Goal: Navigation & Orientation: Locate item on page

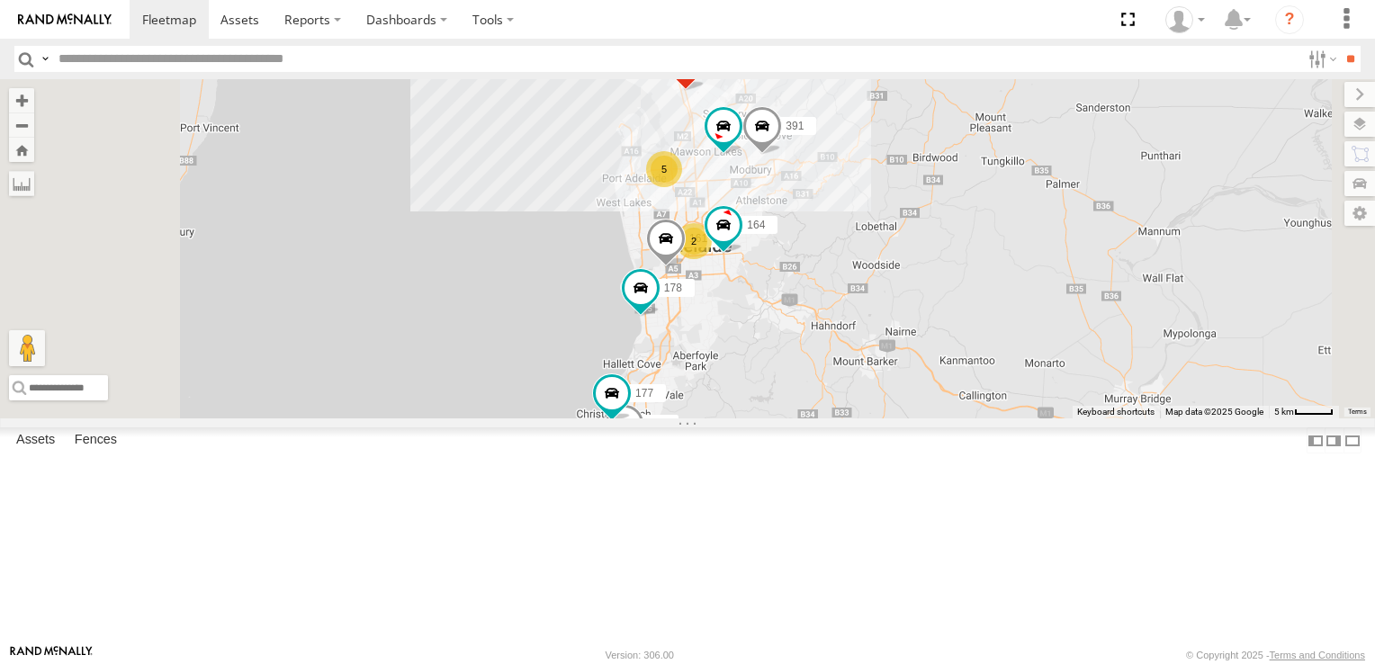
click at [644, 453] on span at bounding box center [625, 428] width 40 height 49
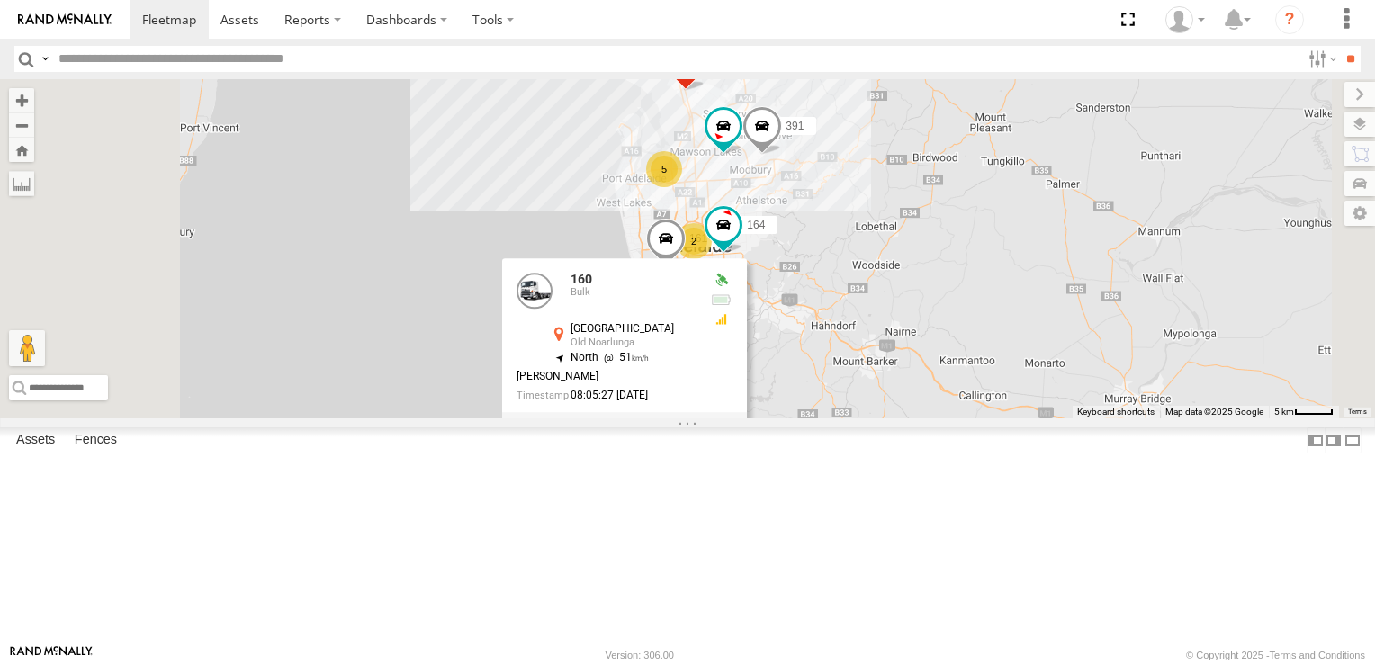
click at [999, 418] on div "178 169 161 153 177 172 391 160 164 5 2 2 [GEOGRAPHIC_DATA] -35.18764 , 138.490…" at bounding box center [687, 248] width 1375 height 339
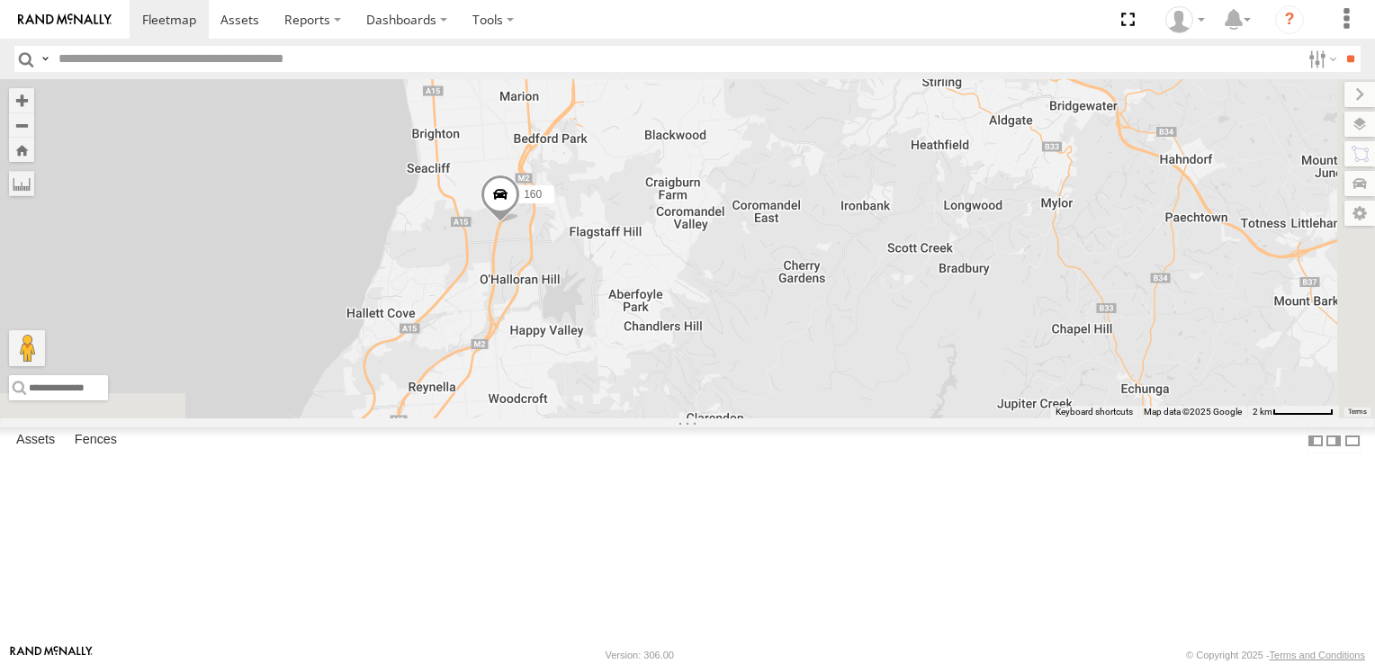
drag, startPoint x: 677, startPoint y: 497, endPoint x: 839, endPoint y: 371, distance: 205.1
click at [839, 371] on div "178 169 161 153 177 172 391 160 164" at bounding box center [687, 248] width 1375 height 339
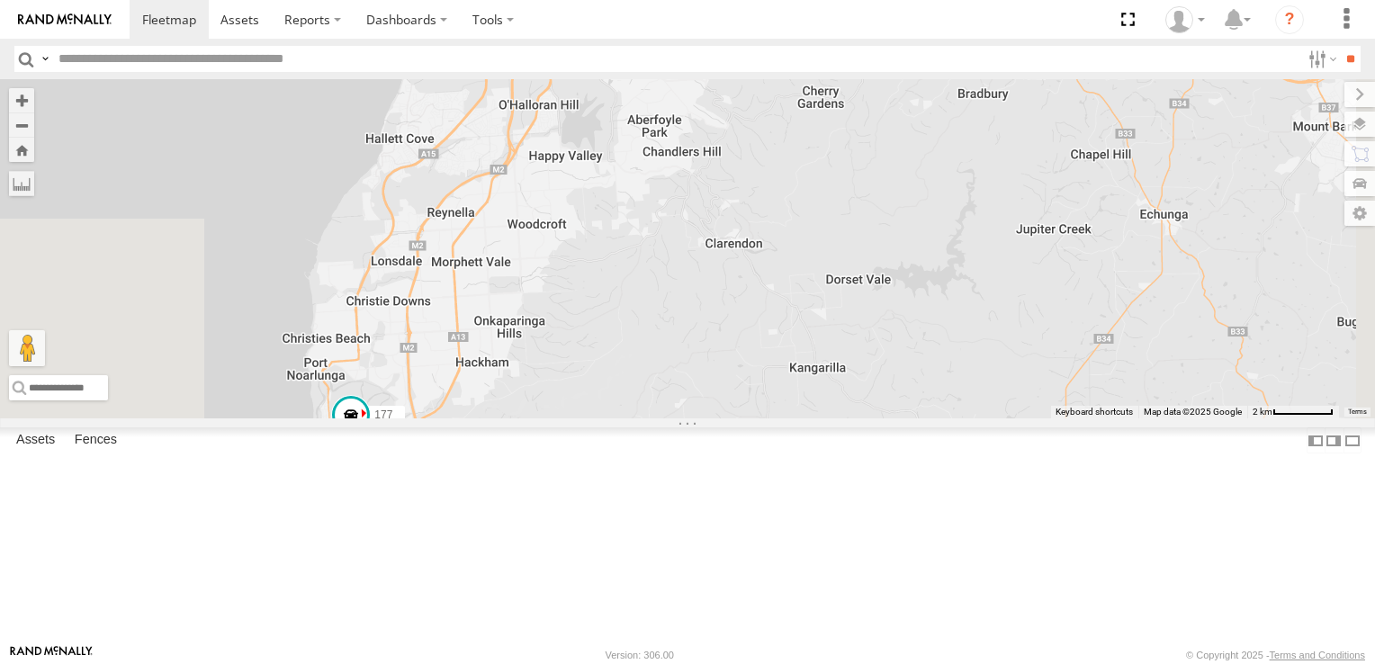
drag, startPoint x: 770, startPoint y: 516, endPoint x: 790, endPoint y: 340, distance: 177.4
click at [790, 340] on div "178 169 161 153 177 172 391 160 164" at bounding box center [687, 248] width 1375 height 339
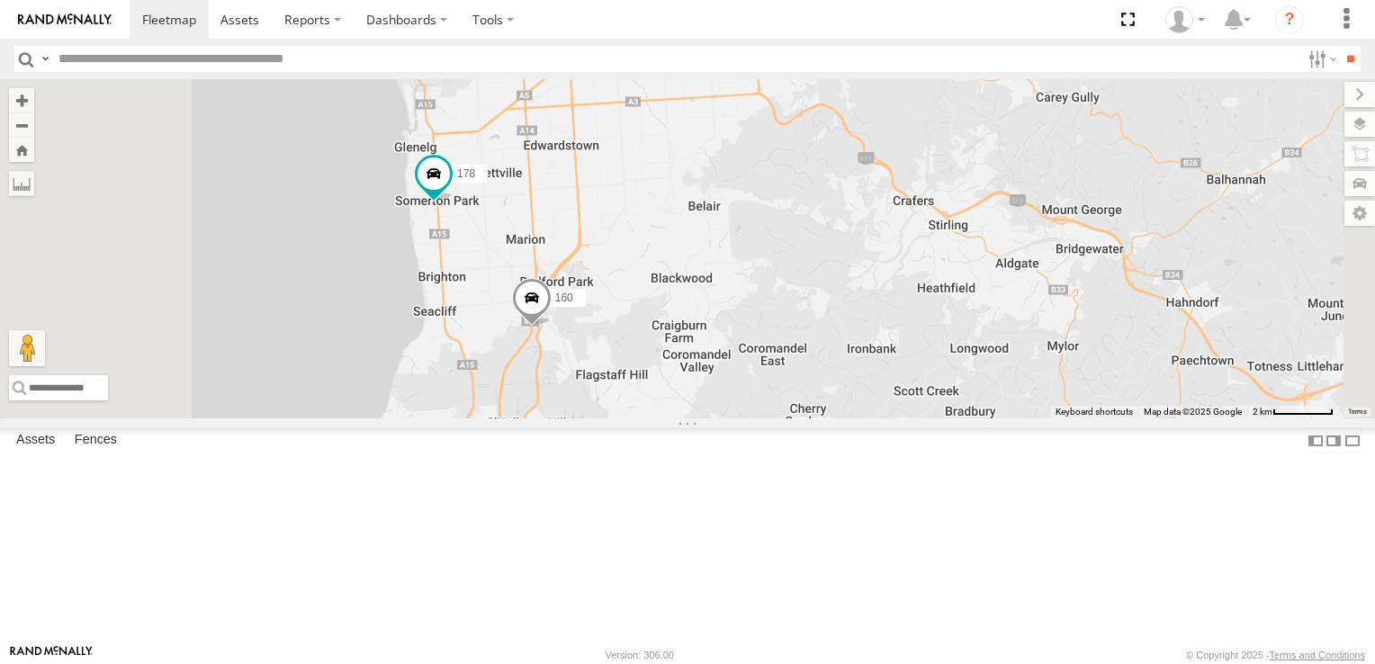
drag, startPoint x: 885, startPoint y: 211, endPoint x: 873, endPoint y: 530, distance: 319.6
click at [873, 418] on div "178 169 161 153 177 172 391 160 164 165" at bounding box center [687, 248] width 1375 height 339
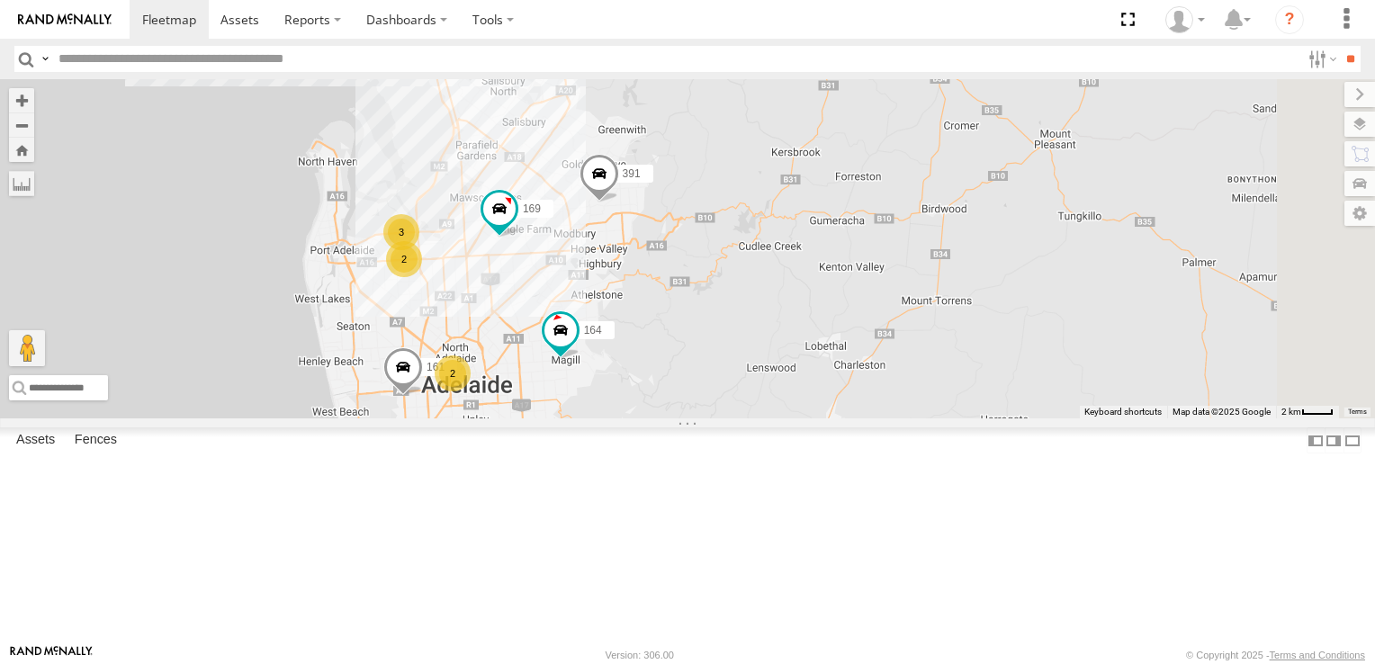
drag, startPoint x: 1022, startPoint y: 214, endPoint x: 849, endPoint y: 453, distance: 295.1
click at [849, 418] on div "178 169 161 153 177 172 391 160 164 3 2 2" at bounding box center [687, 248] width 1375 height 339
click at [388, 22] on div "2" at bounding box center [370, 4] width 36 height 36
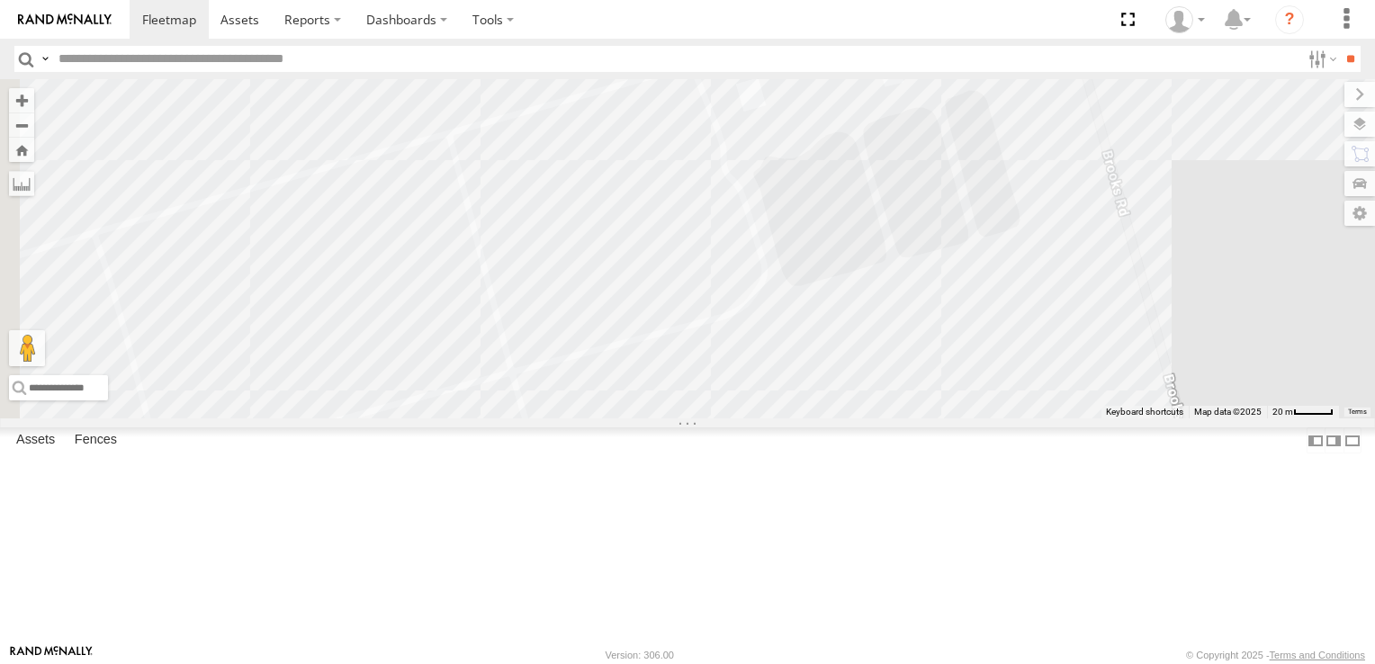
drag, startPoint x: 815, startPoint y: 484, endPoint x: 903, endPoint y: 237, distance: 262.6
click at [903, 237] on div "178 169 161 153 177 172 391 160 164 168 606" at bounding box center [687, 248] width 1375 height 339
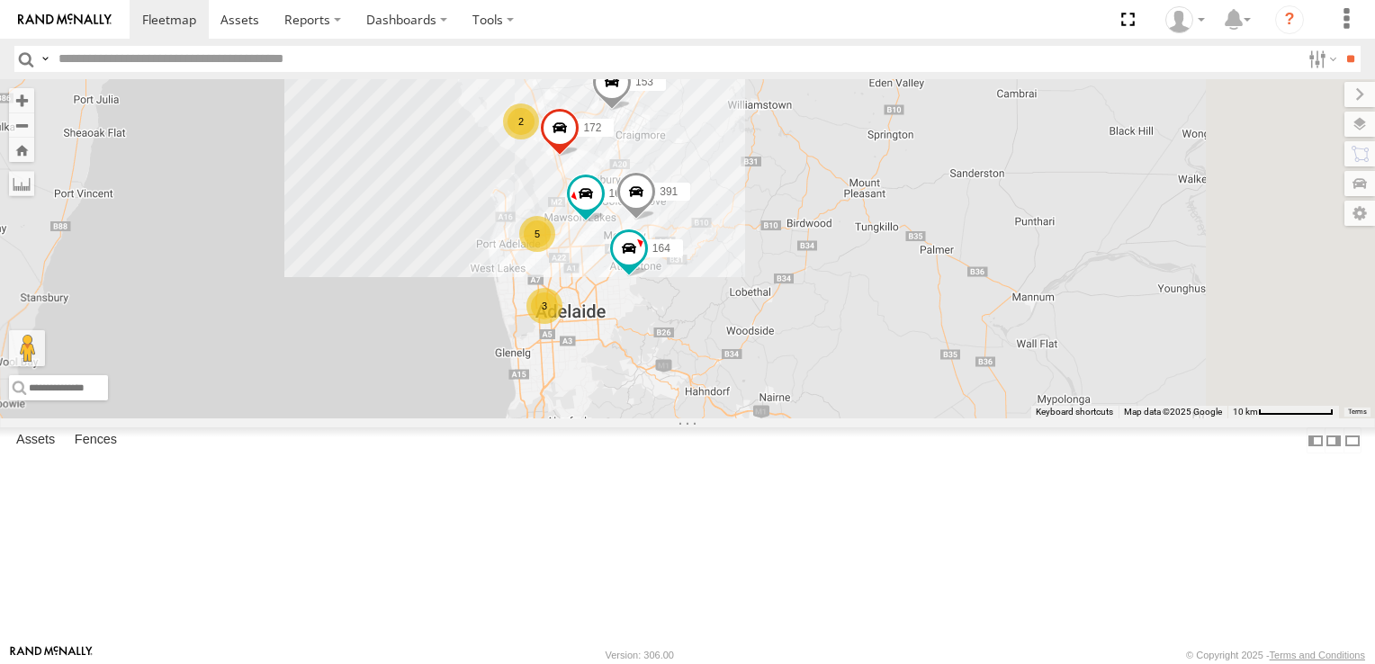
drag, startPoint x: 1093, startPoint y: 556, endPoint x: 799, endPoint y: 332, distance: 369.8
click at [799, 332] on div "153 172 169 3 5 391 2 164" at bounding box center [687, 248] width 1375 height 339
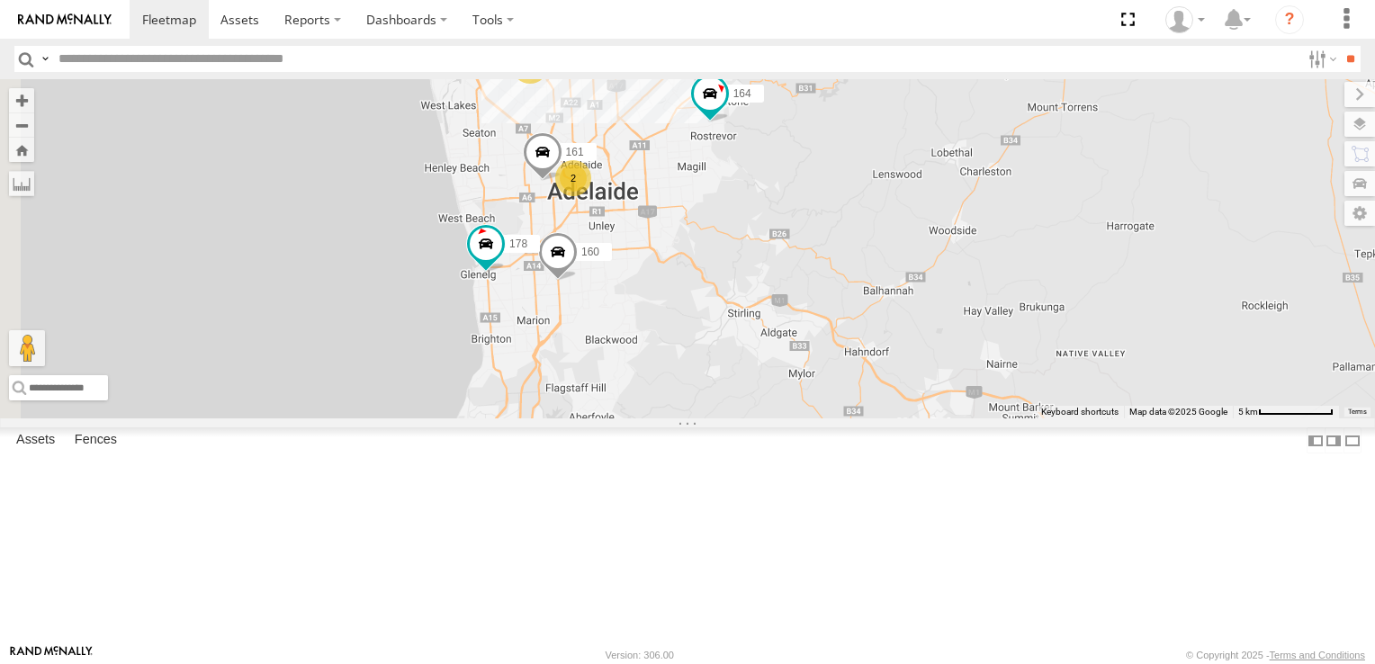
drag, startPoint x: 721, startPoint y: 428, endPoint x: 928, endPoint y: 307, distance: 240.7
click at [928, 307] on div "153 172 169 391 164 178 177 160 161 3 2 2 2" at bounding box center [687, 248] width 1375 height 339
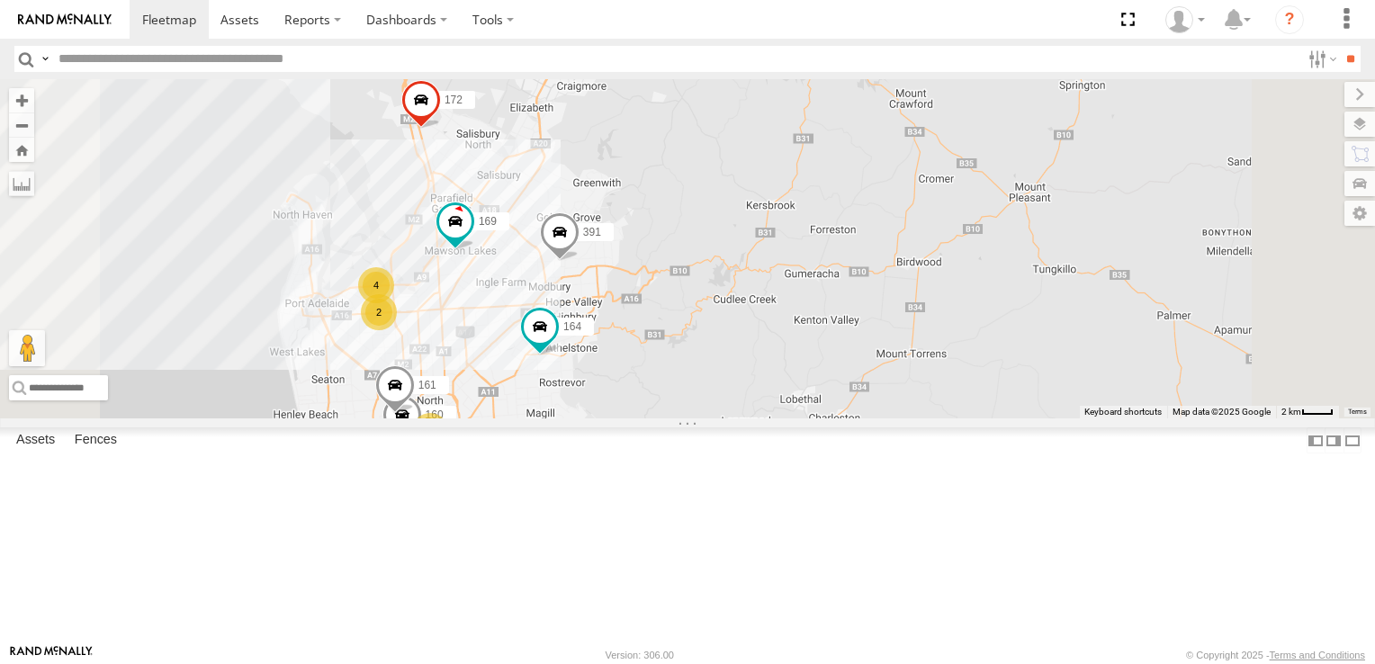
drag, startPoint x: 941, startPoint y: 328, endPoint x: 925, endPoint y: 695, distance: 367.4
click at [925, 663] on html at bounding box center [687, 332] width 1375 height 664
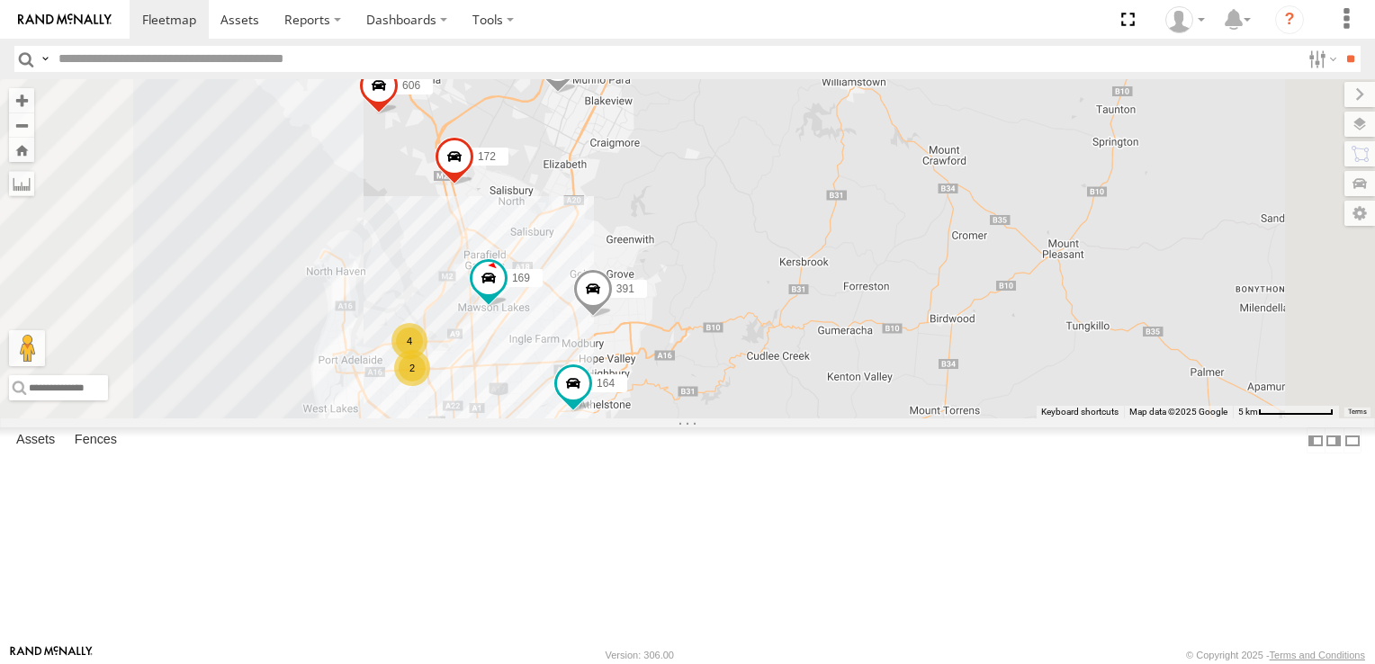
drag, startPoint x: 919, startPoint y: 336, endPoint x: 954, endPoint y: 394, distance: 67.7
click at [954, 394] on div "178 169 153 177 172 391 606 164 161 4 2 160 2" at bounding box center [687, 248] width 1375 height 339
click at [427, 359] on div "4" at bounding box center [409, 341] width 36 height 36
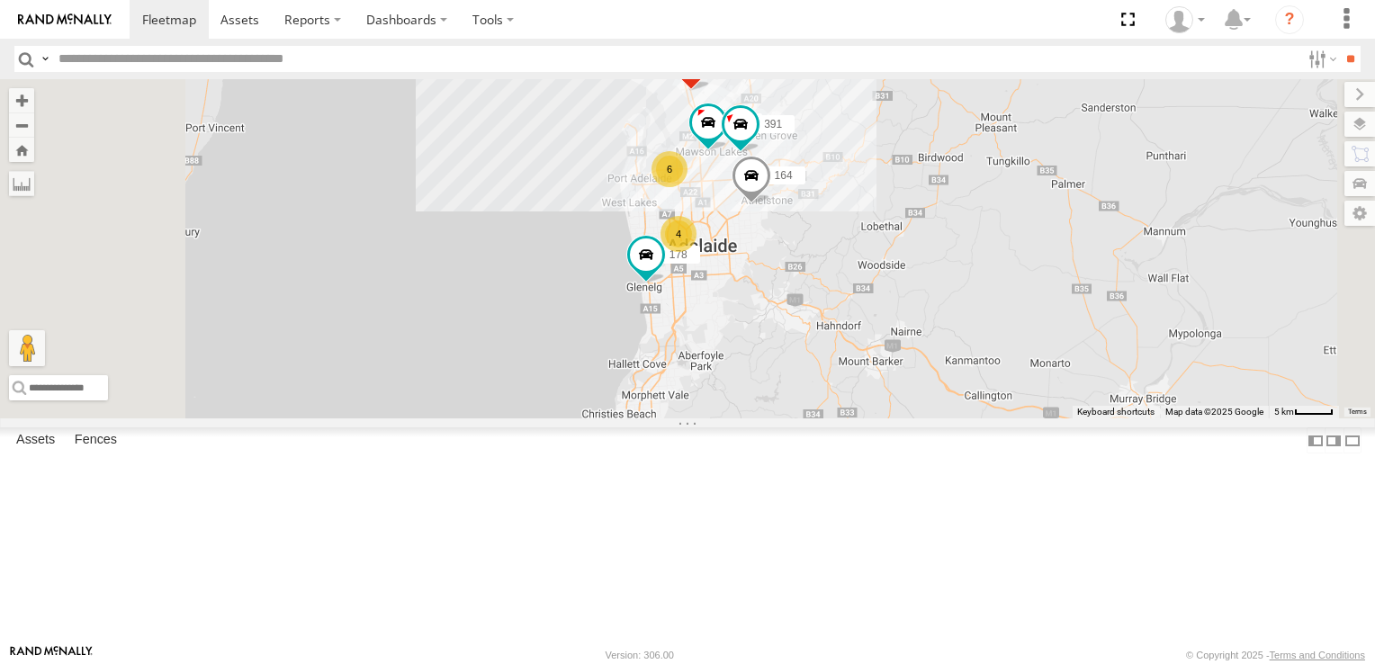
click at [687, 187] on div "6" at bounding box center [669, 169] width 36 height 36
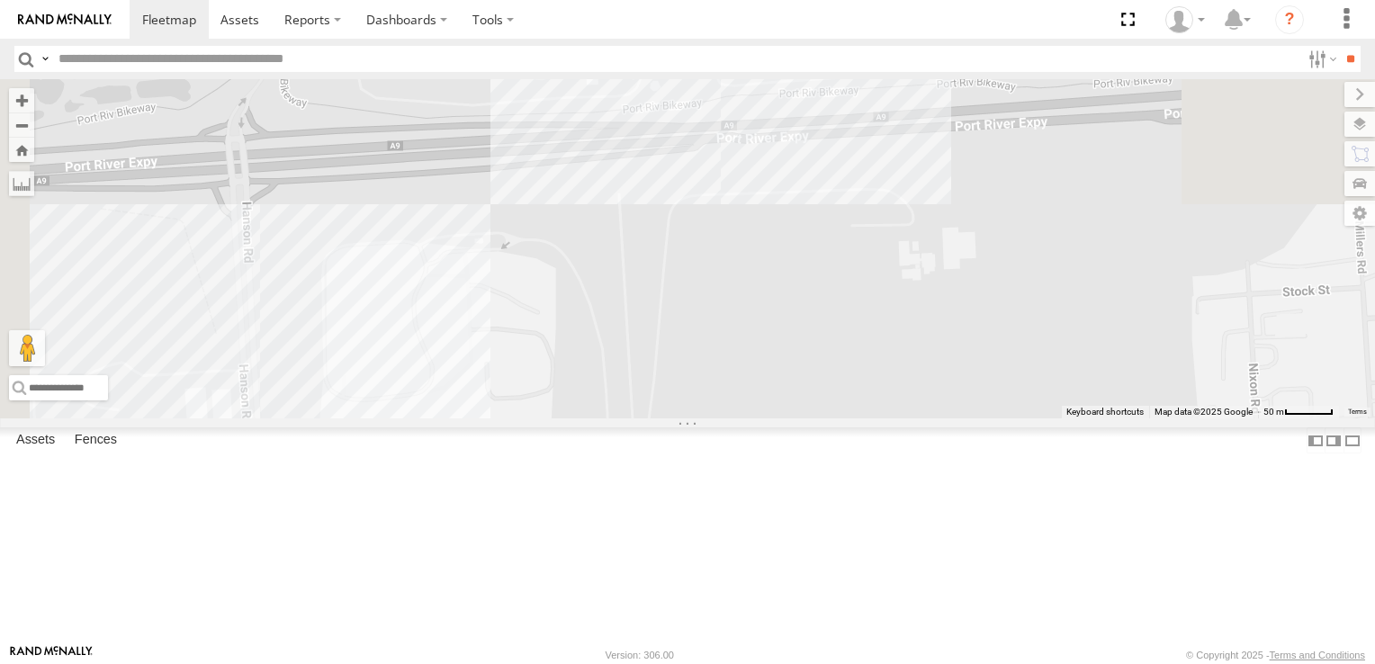
drag, startPoint x: 856, startPoint y: 121, endPoint x: 925, endPoint y: 655, distance: 538.7
click at [925, 655] on body at bounding box center [687, 332] width 1375 height 664
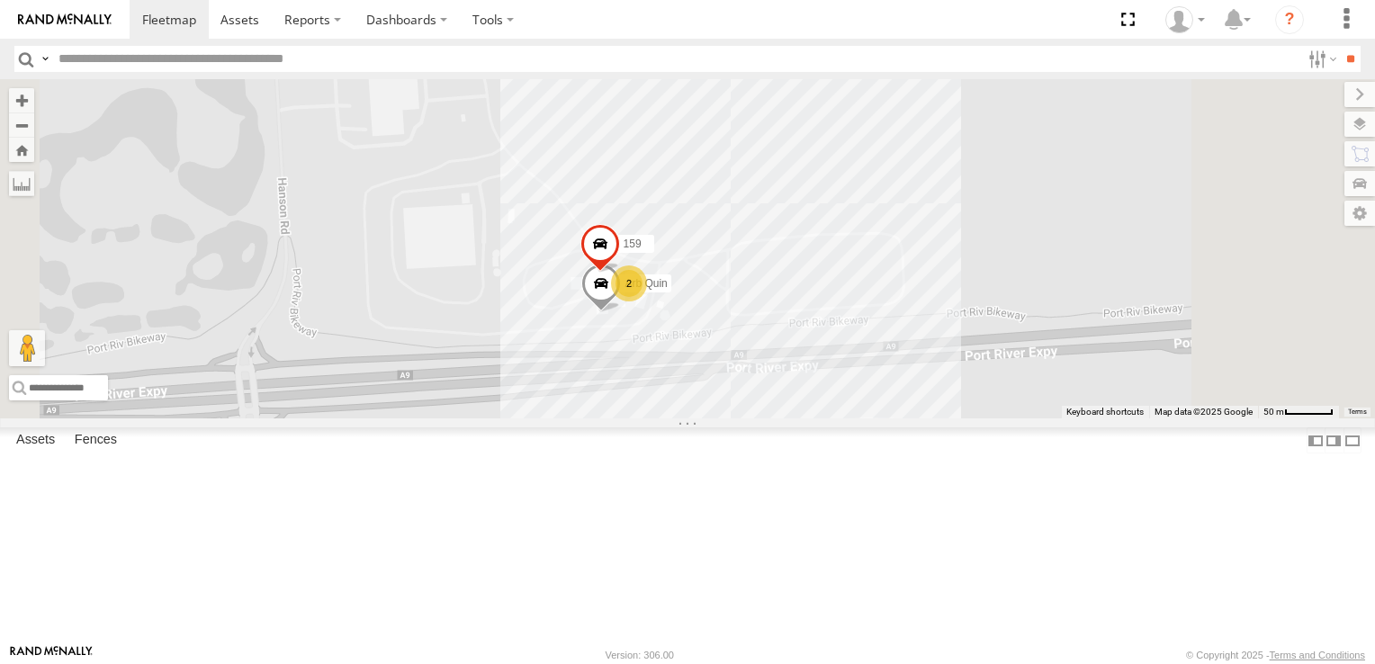
drag, startPoint x: 937, startPoint y: 434, endPoint x: 943, endPoint y: 598, distance: 164.7
click at [943, 418] on div "178 169 153 177 172 391 606 164 2 159 Arb Quin" at bounding box center [687, 248] width 1375 height 339
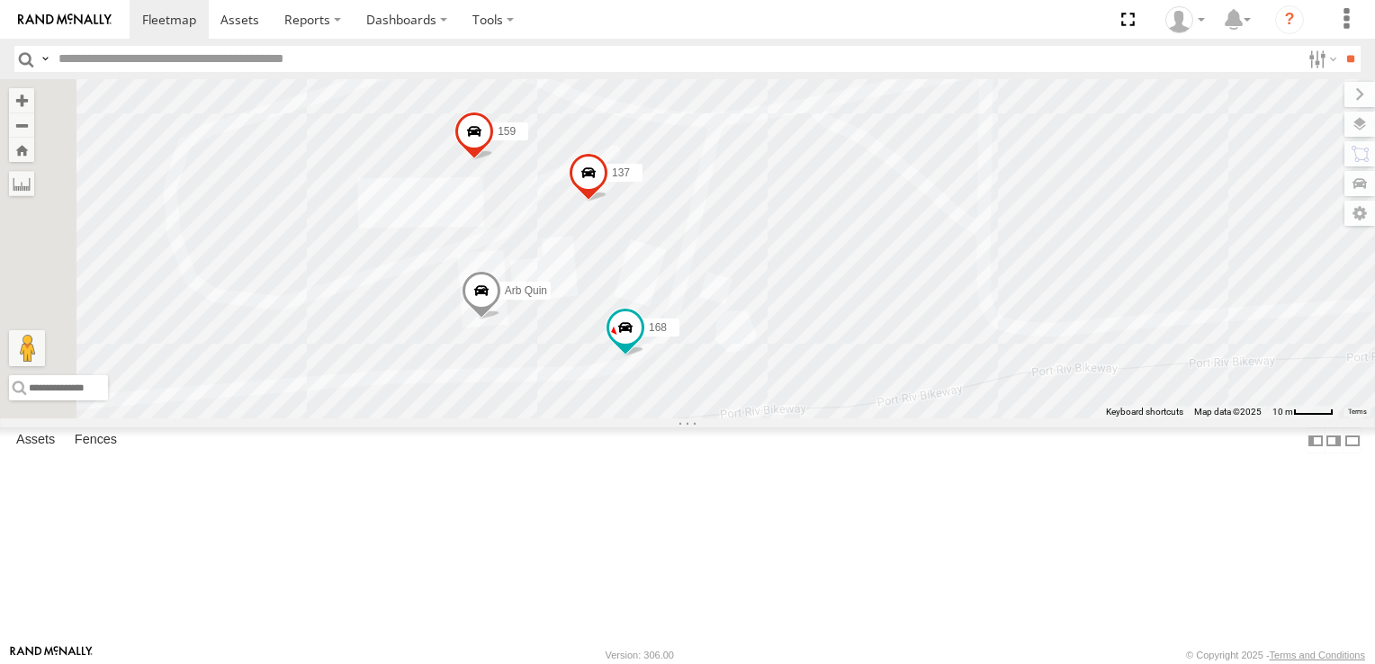
drag, startPoint x: 892, startPoint y: 458, endPoint x: 1047, endPoint y: 337, distance: 196.2
click at [1047, 337] on div "178 169 153 177 172 391 606 164 159 Arb Quin 137 168" at bounding box center [687, 248] width 1375 height 339
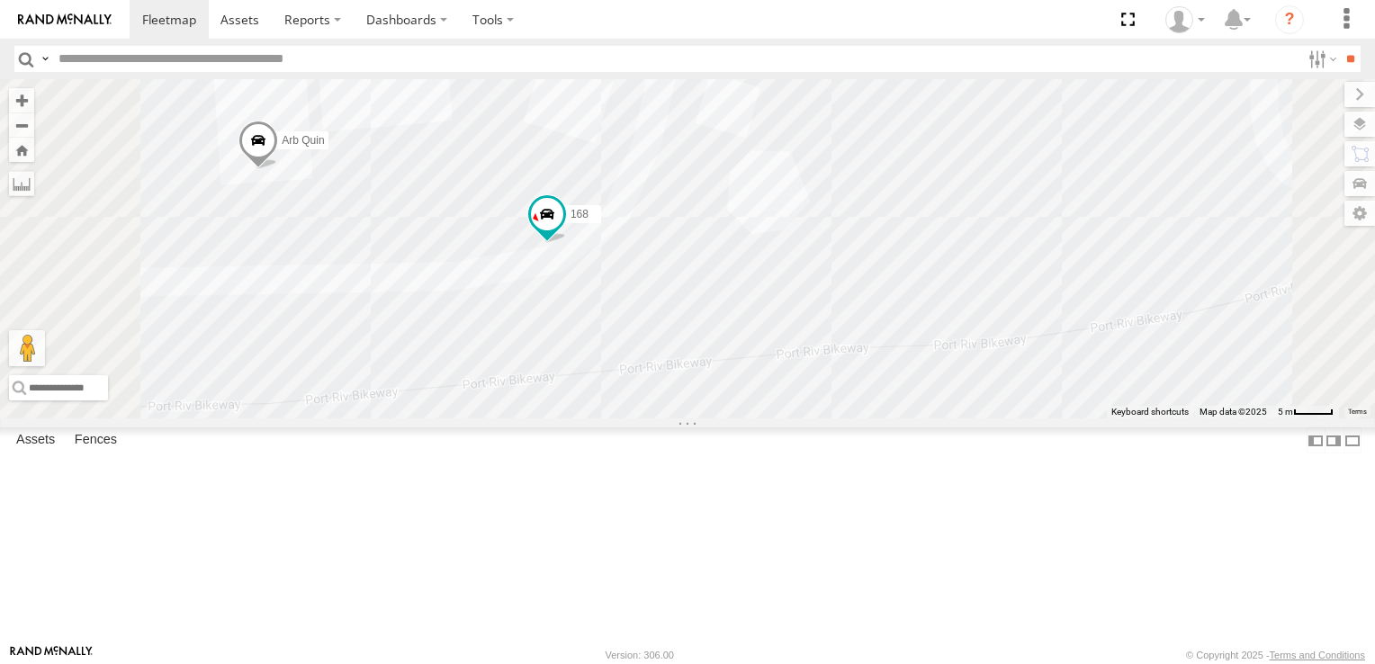
drag, startPoint x: 921, startPoint y: 461, endPoint x: 979, endPoint y: 270, distance: 199.2
click at [979, 270] on div "178 169 153 177 172 391 606 164 159 Arb Quin 137 168" at bounding box center [687, 248] width 1375 height 339
